Goal: Task Accomplishment & Management: Complete application form

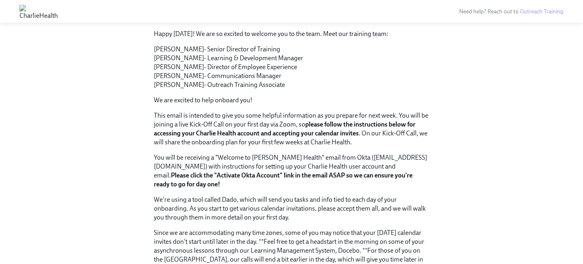
scroll to position [321, 0]
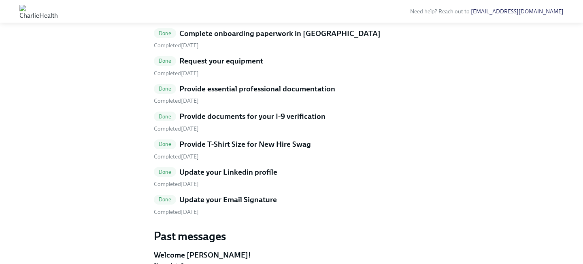
scroll to position [249, 0]
click at [267, 139] on h5 "Provide T-Shirt Size for New Hire Swag" at bounding box center [245, 144] width 132 height 11
